Goal: Go to known website: Access a specific website the user already knows

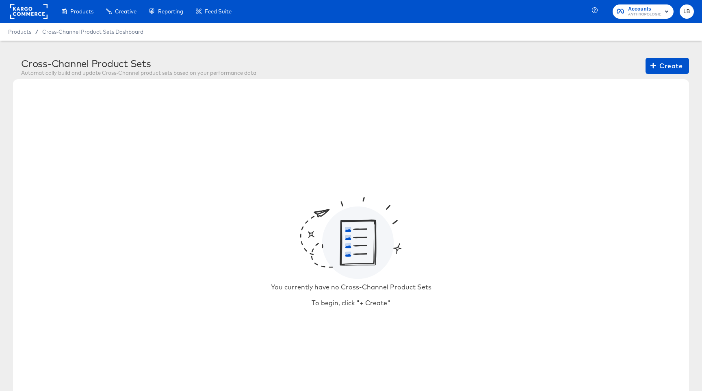
click at [684, 12] on span "LB" at bounding box center [686, 11] width 8 height 9
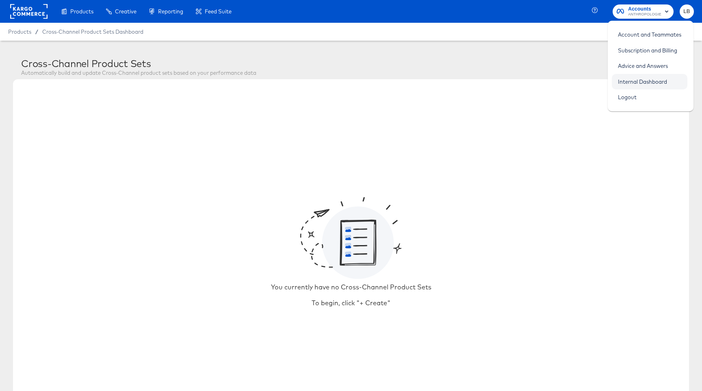
click at [647, 80] on link "Internal Dashboard" at bounding box center [641, 81] width 61 height 15
click at [33, 9] on rect at bounding box center [28, 11] width 37 height 15
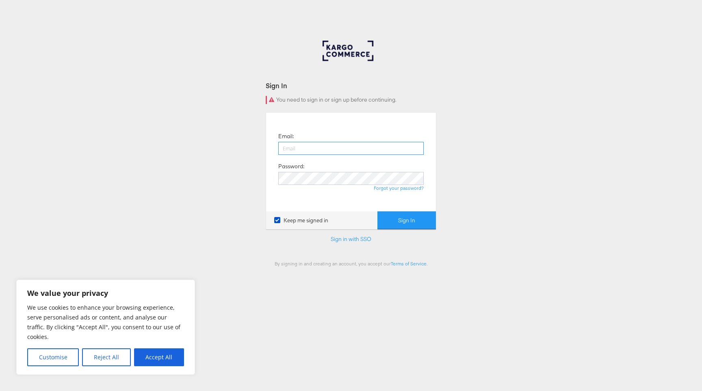
type input "[EMAIL_ADDRESS][PERSON_NAME][DOMAIN_NAME]"
click at [399, 223] on button "Sign In" at bounding box center [406, 220] width 58 height 18
